Goal: Browse casually

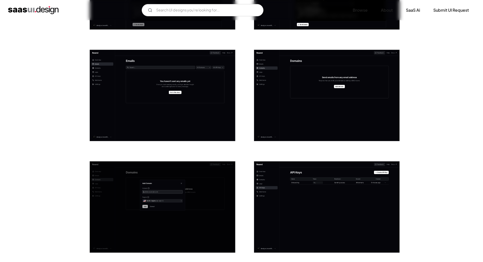
scroll to position [295, 0]
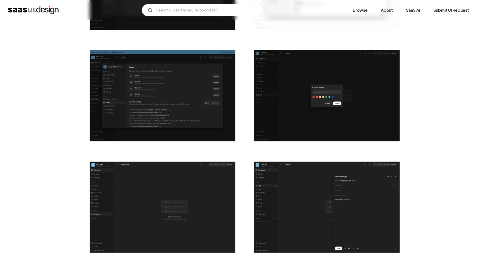
scroll to position [719, 0]
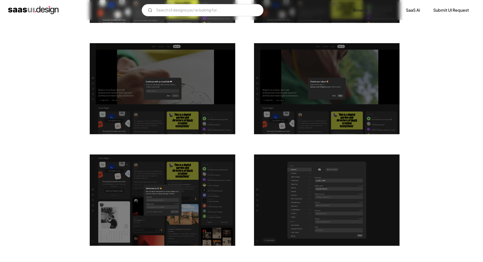
scroll to position [187, 0]
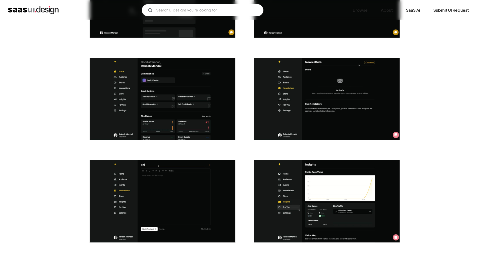
scroll to position [1083, 0]
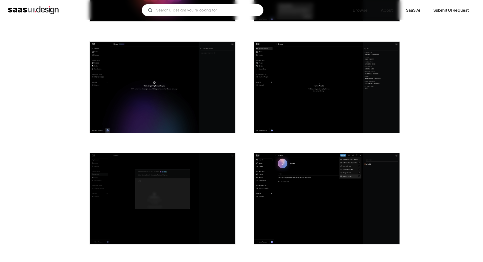
scroll to position [709, 0]
